Goal: Find specific page/section: Find specific page/section

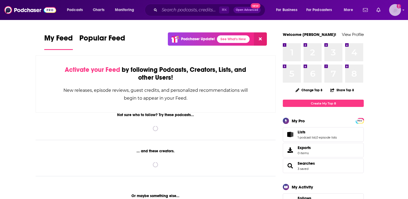
click at [395, 11] on img "Logged in as adrian.villarreal" at bounding box center [395, 10] width 12 height 12
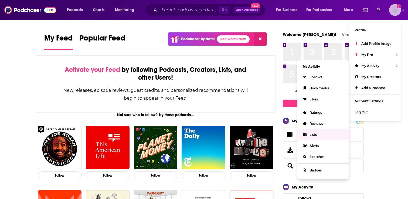
click at [319, 133] on link "Lists" at bounding box center [323, 134] width 52 height 11
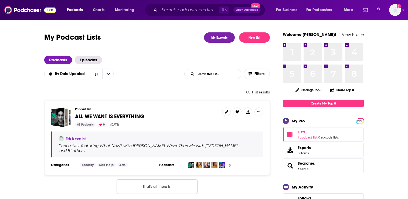
click at [118, 117] on span "ALL WE WANT IS EVERYTHING" at bounding box center [109, 116] width 69 height 7
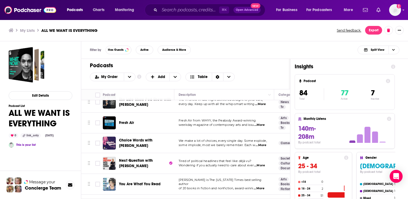
scroll to position [218, 0]
